Goal: Task Accomplishment & Management: Complete application form

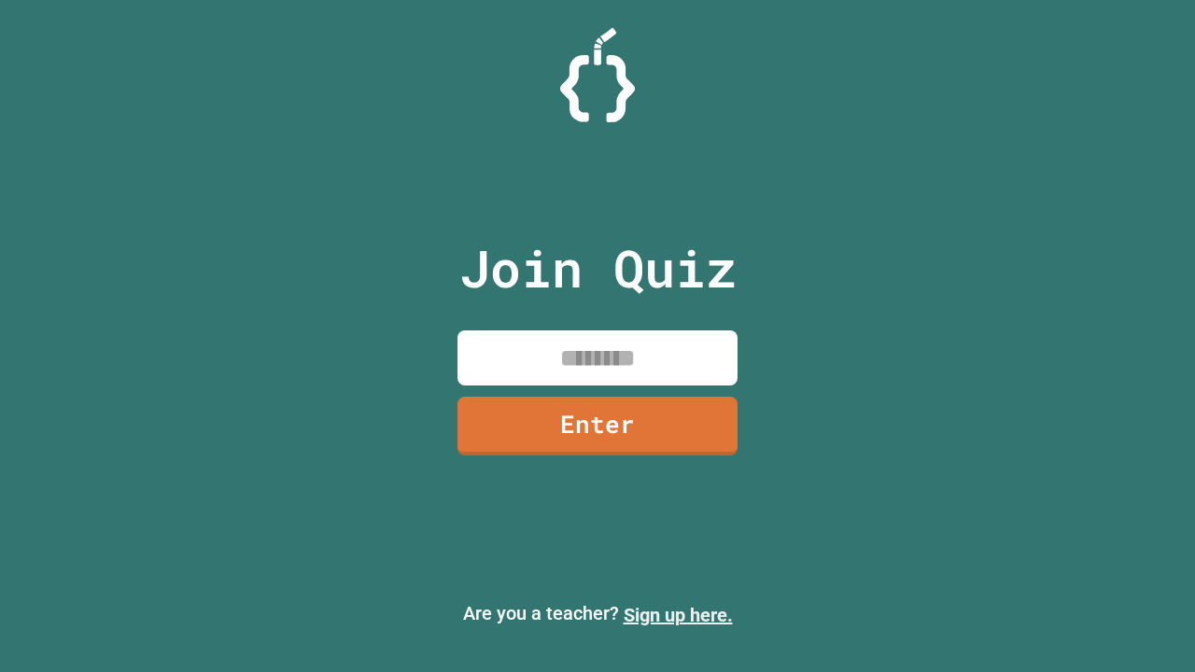
click at [678, 615] on link "Sign up here." at bounding box center [678, 615] width 109 height 22
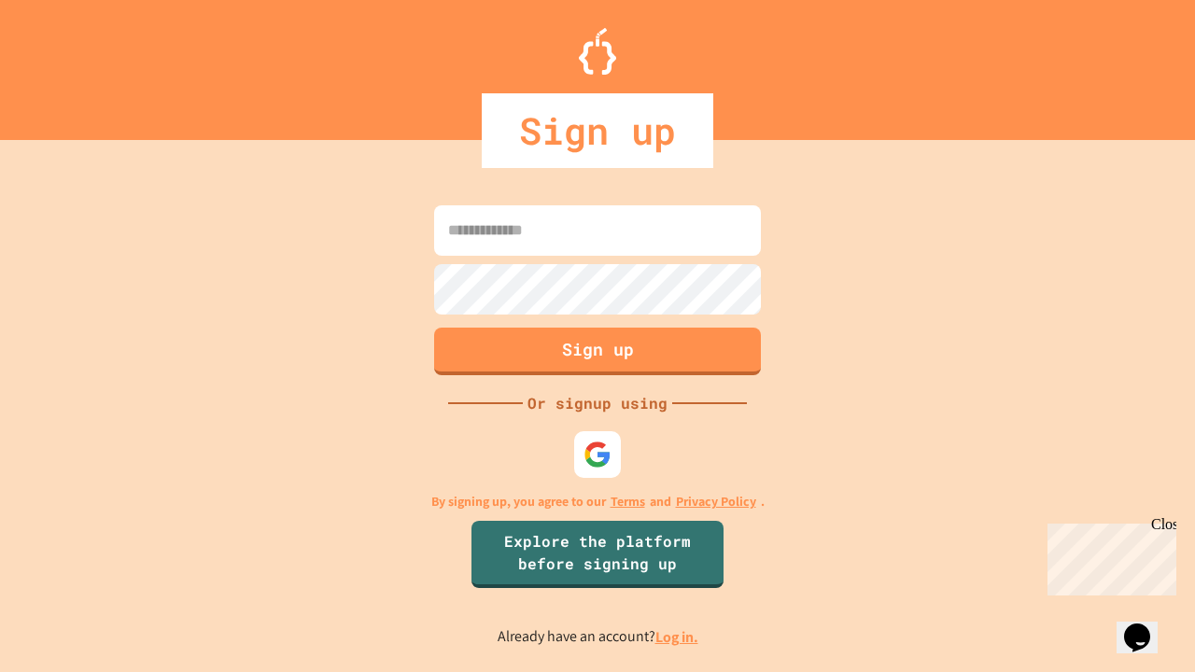
click at [678, 637] on link "Log in." at bounding box center [677, 638] width 43 height 20
